Goal: Information Seeking & Learning: Learn about a topic

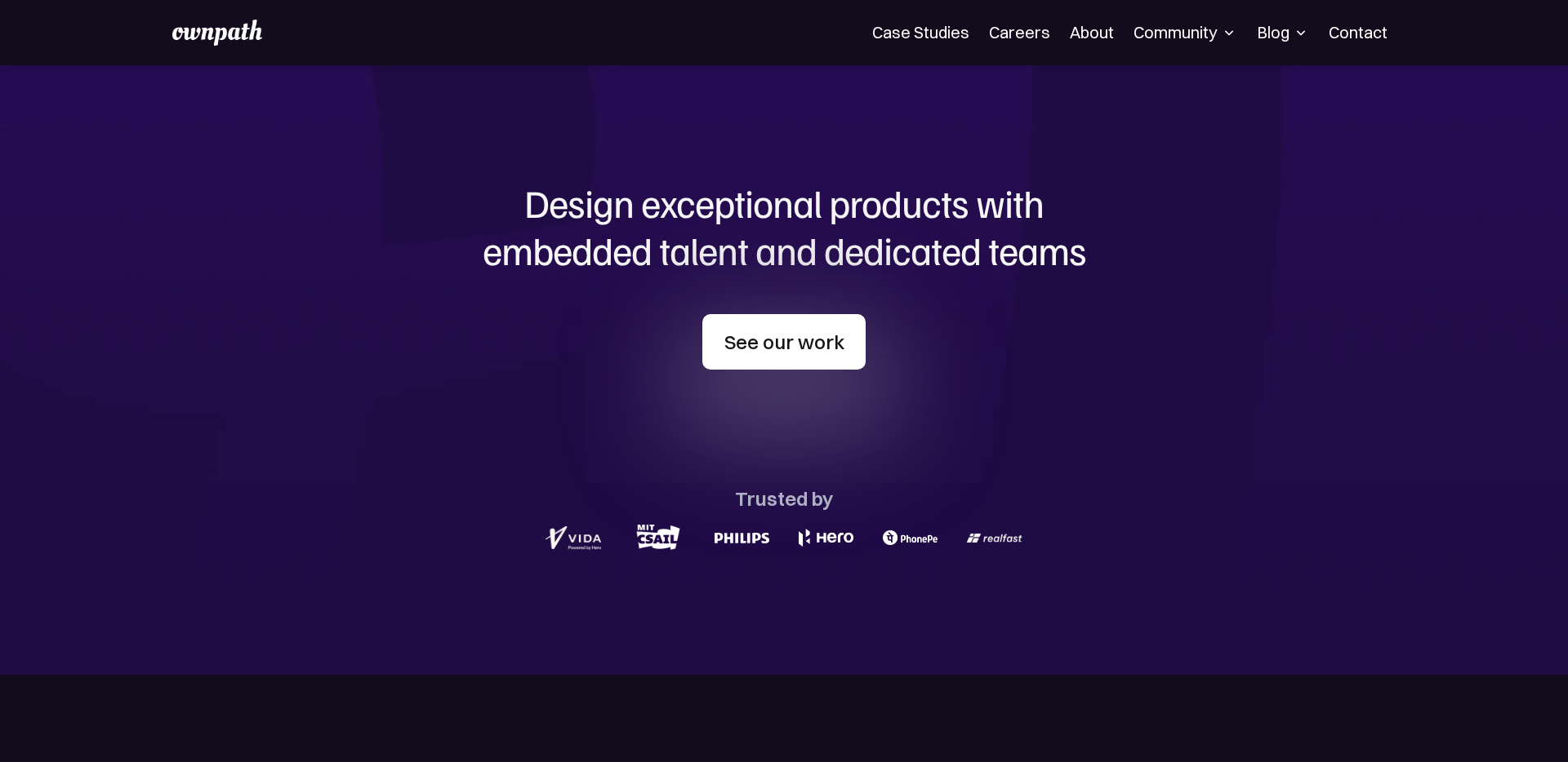
click at [782, 350] on link "See our work" at bounding box center [783, 341] width 163 height 56
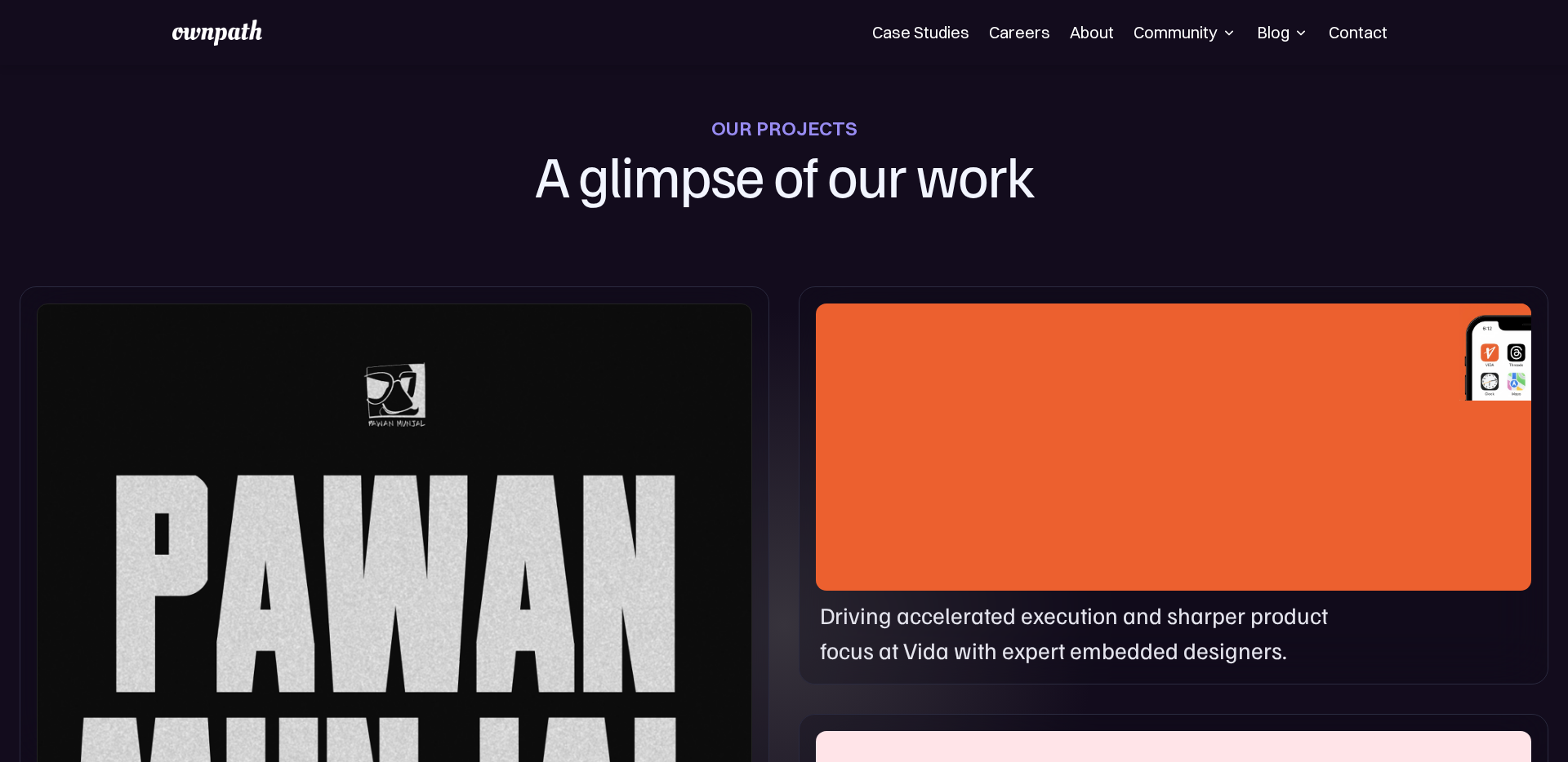
scroll to position [691, 0]
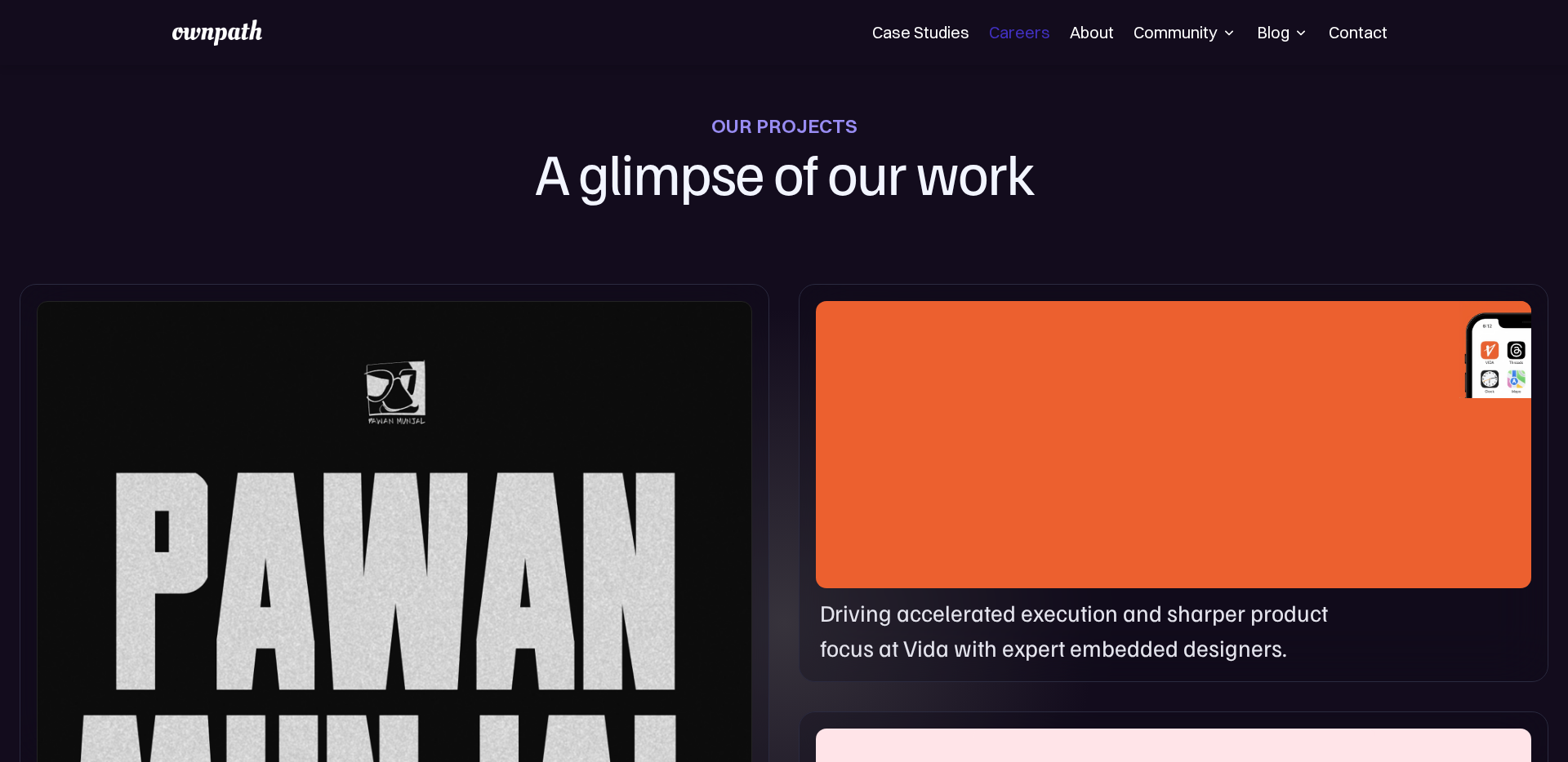
click at [1026, 38] on link "Careers" at bounding box center [1019, 32] width 61 height 20
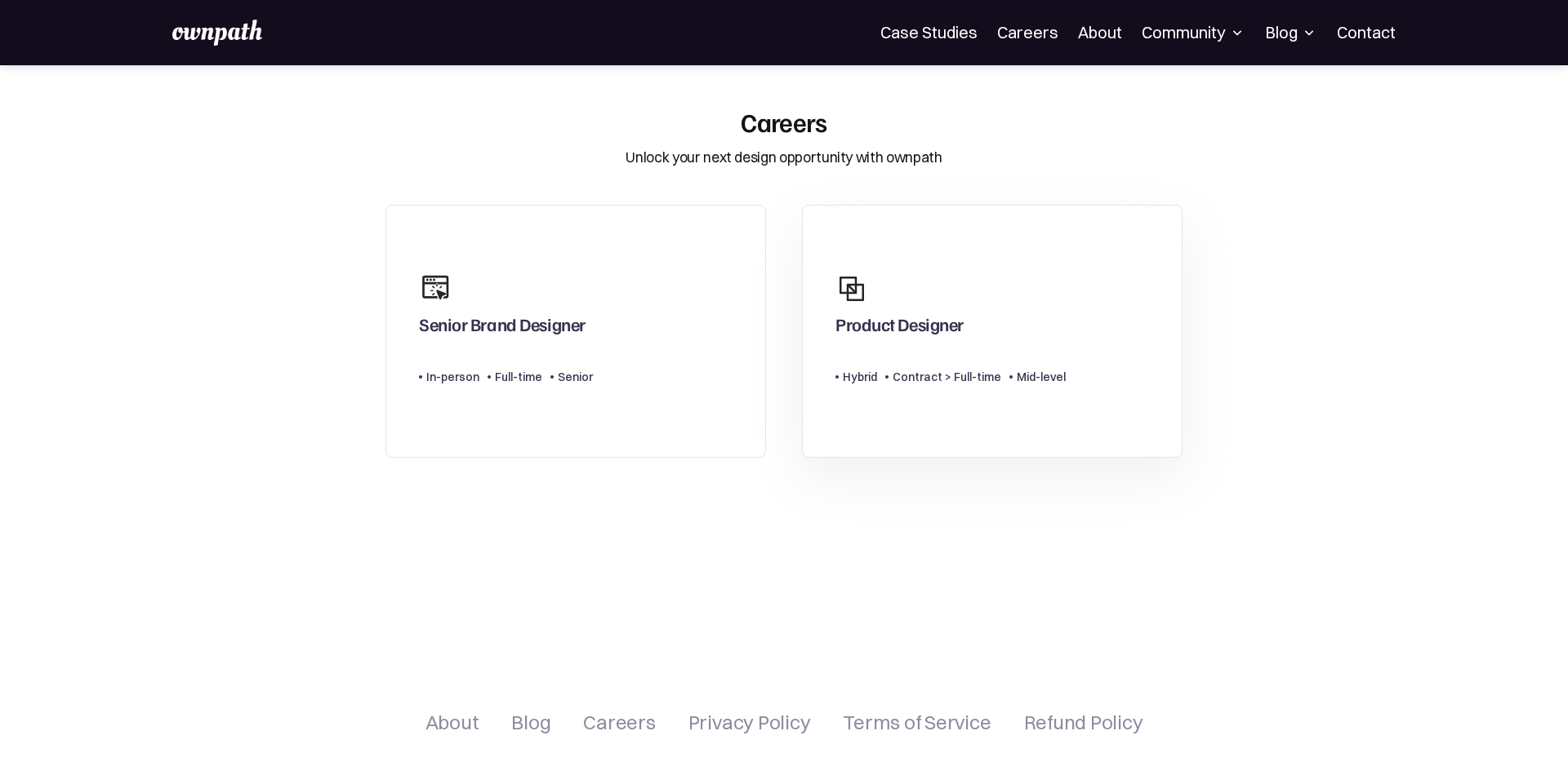
click at [917, 421] on link "Product Designer Type Level Hybrid Contract > Full-time Mid-level" at bounding box center [992, 331] width 380 height 254
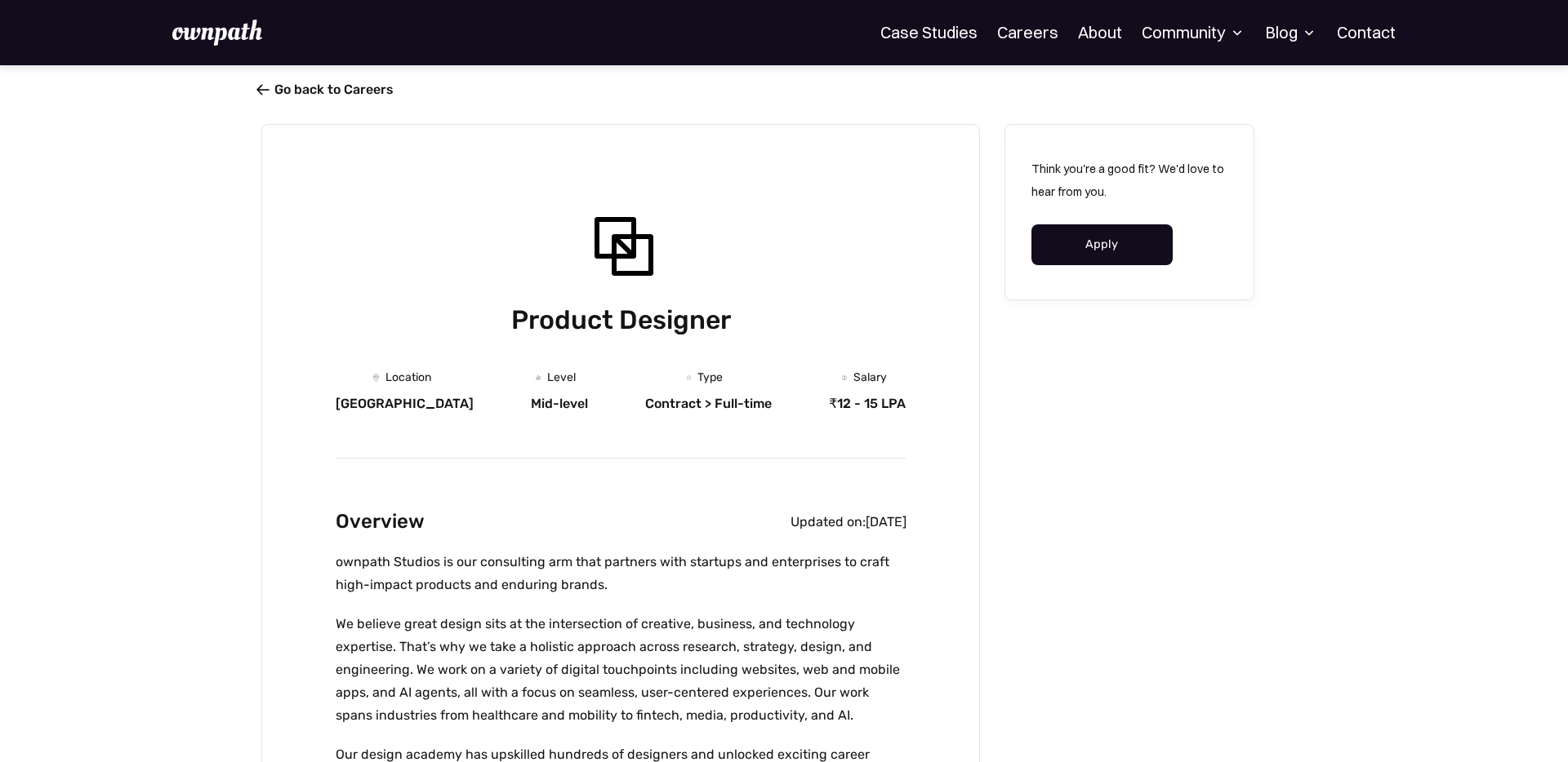
click at [264, 88] on span "" at bounding box center [263, 90] width 13 height 16
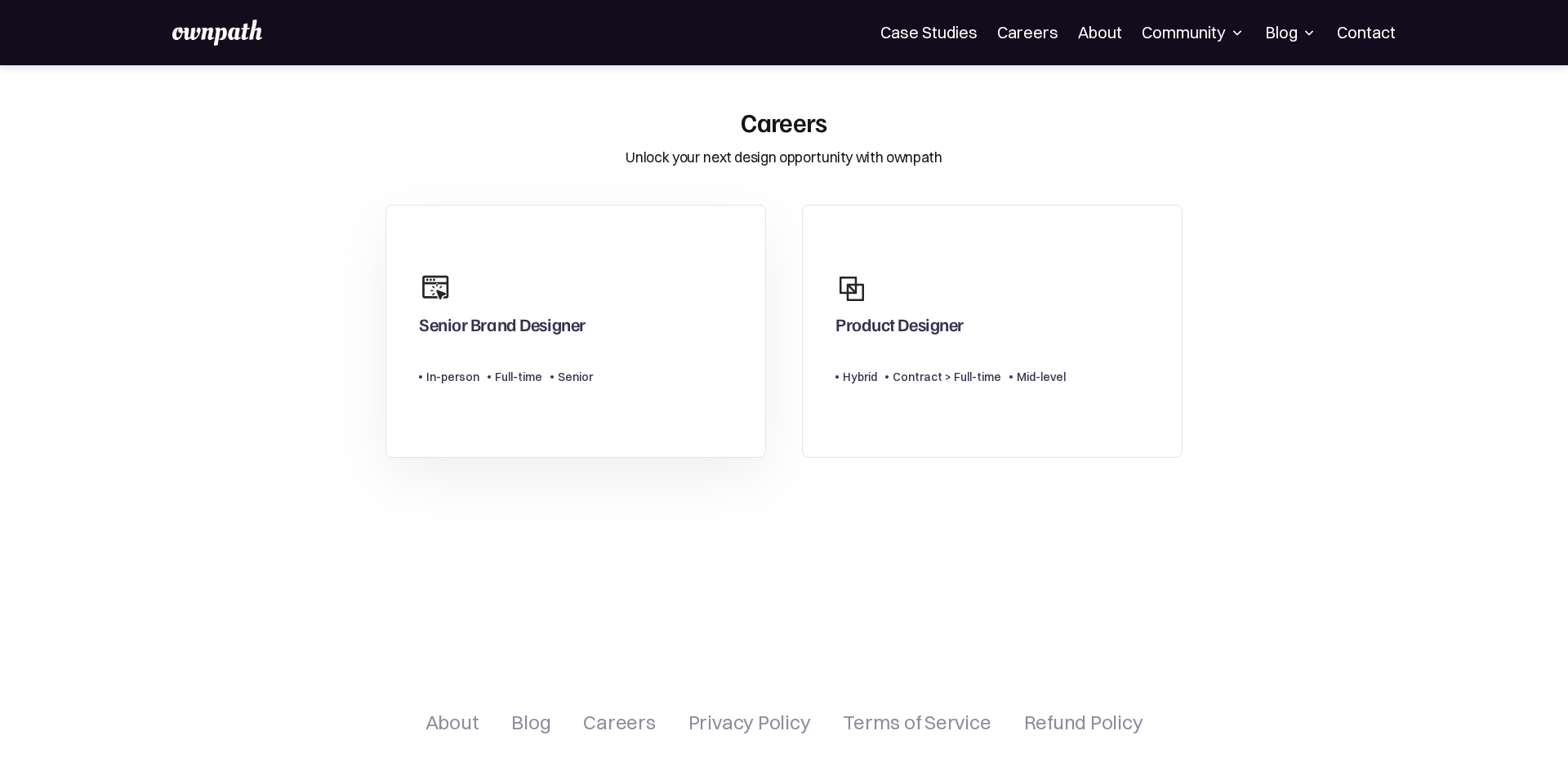
click at [671, 361] on link "Senior Brand Designer Type Level In-person Full-time Senior" at bounding box center [575, 331] width 380 height 254
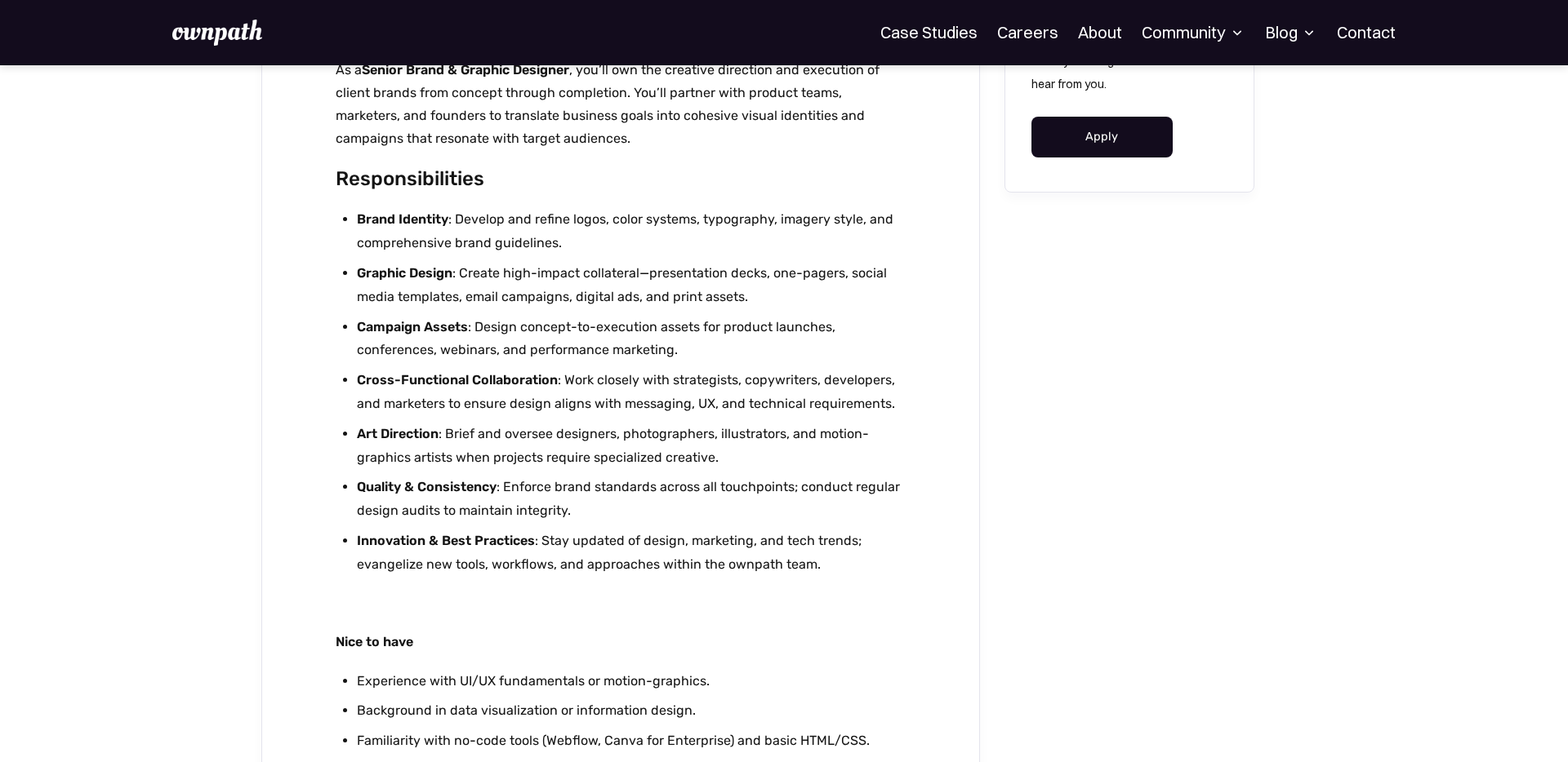
scroll to position [828, 0]
